Goal: Task Accomplishment & Management: Use online tool/utility

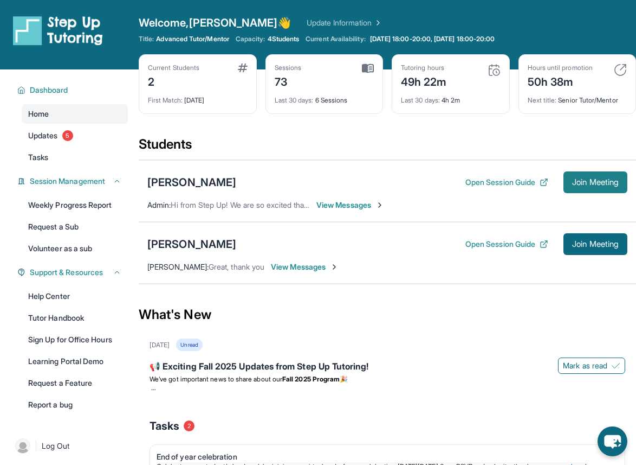
click at [592, 182] on span "Join Meeting" at bounding box center [595, 182] width 47 height 7
click at [591, 181] on span "Join Meeting" at bounding box center [595, 182] width 47 height 7
click at [585, 181] on span "Join Meeting" at bounding box center [595, 182] width 47 height 7
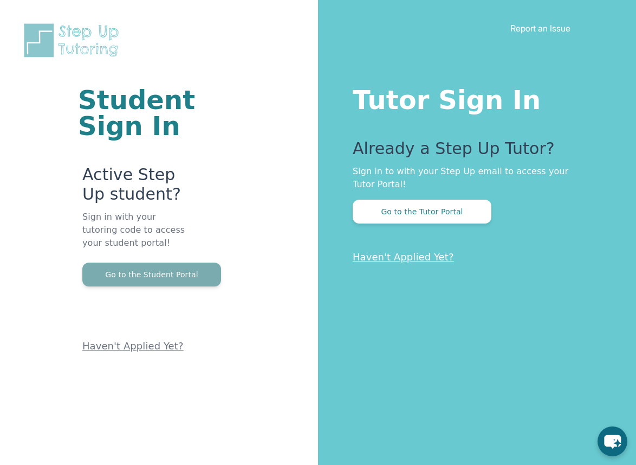
click at [172, 274] on button "Go to the Student Portal" at bounding box center [151, 274] width 139 height 24
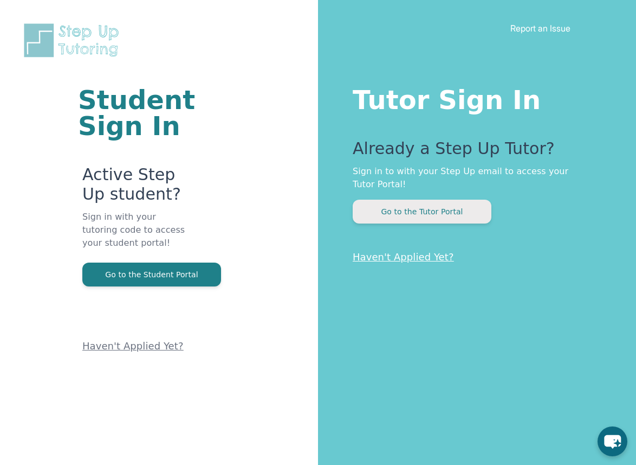
click at [430, 215] on button "Go to the Tutor Portal" at bounding box center [422, 211] width 139 height 24
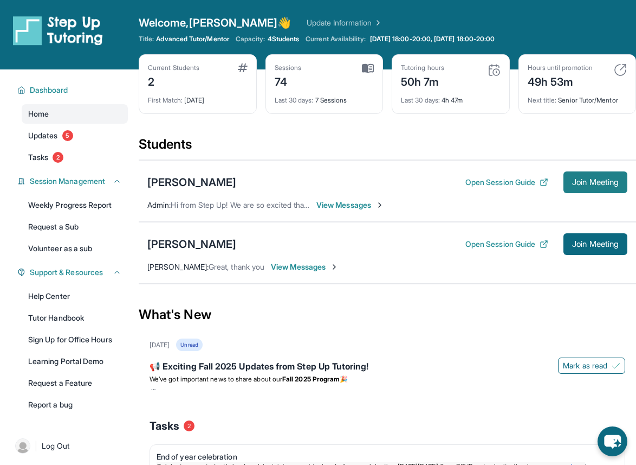
click at [591, 176] on button "Join Meeting" at bounding box center [596, 182] width 64 height 22
